Goal: Task Accomplishment & Management: Use online tool/utility

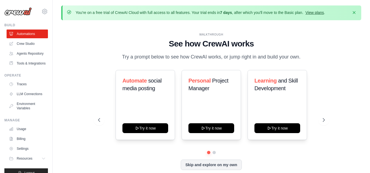
click at [316, 13] on link "View plans" at bounding box center [314, 12] width 18 height 4
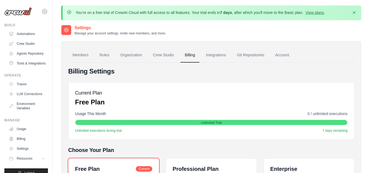
click at [18, 11] on img at bounding box center [17, 11] width 27 height 8
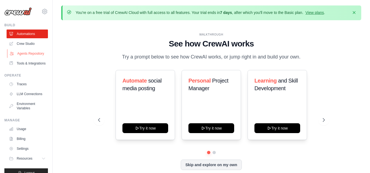
click at [36, 56] on link "Agents Repository" at bounding box center [27, 53] width 41 height 9
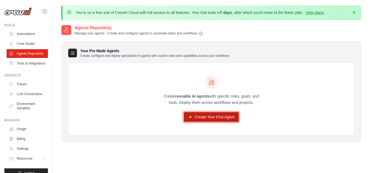
click at [205, 116] on link "Create Your First Agent" at bounding box center [211, 117] width 55 height 10
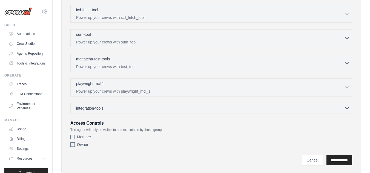
scroll to position [206, 0]
